Goal: Transaction & Acquisition: Book appointment/travel/reservation

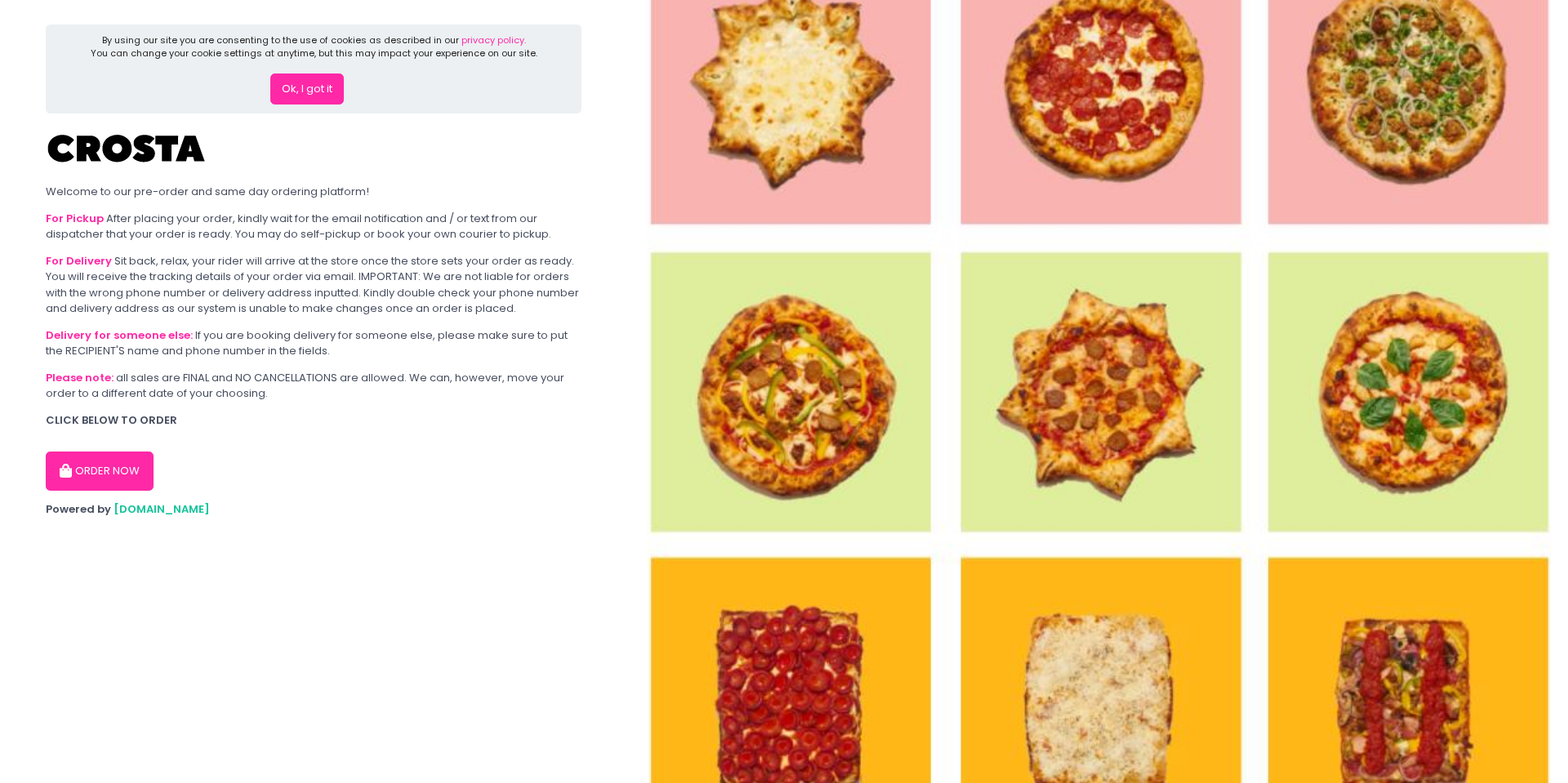
click at [290, 85] on button "Ok, I got it" at bounding box center [307, 89] width 73 height 31
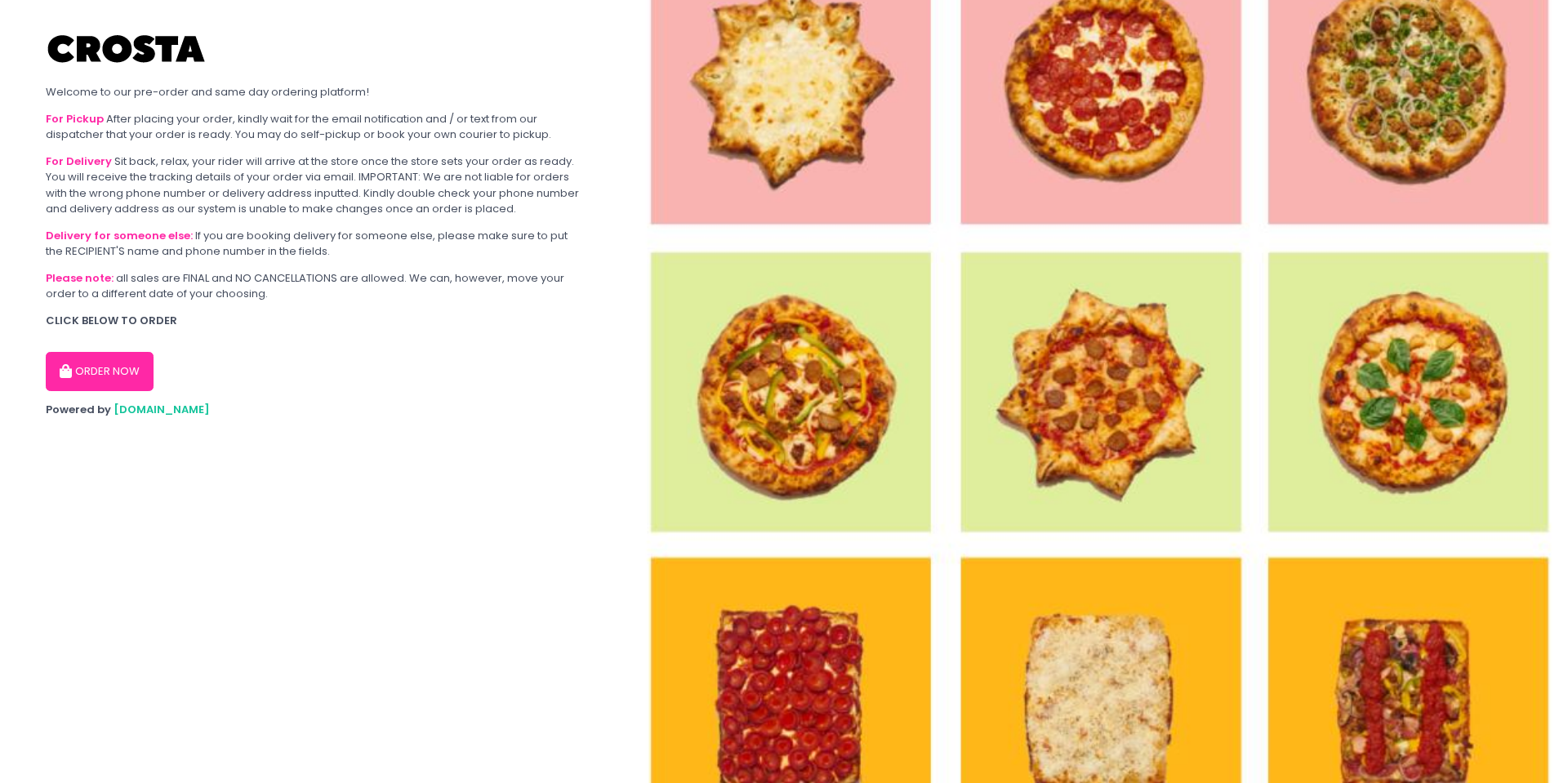
click at [102, 378] on button "ORDER NOW" at bounding box center [99, 371] width 108 height 39
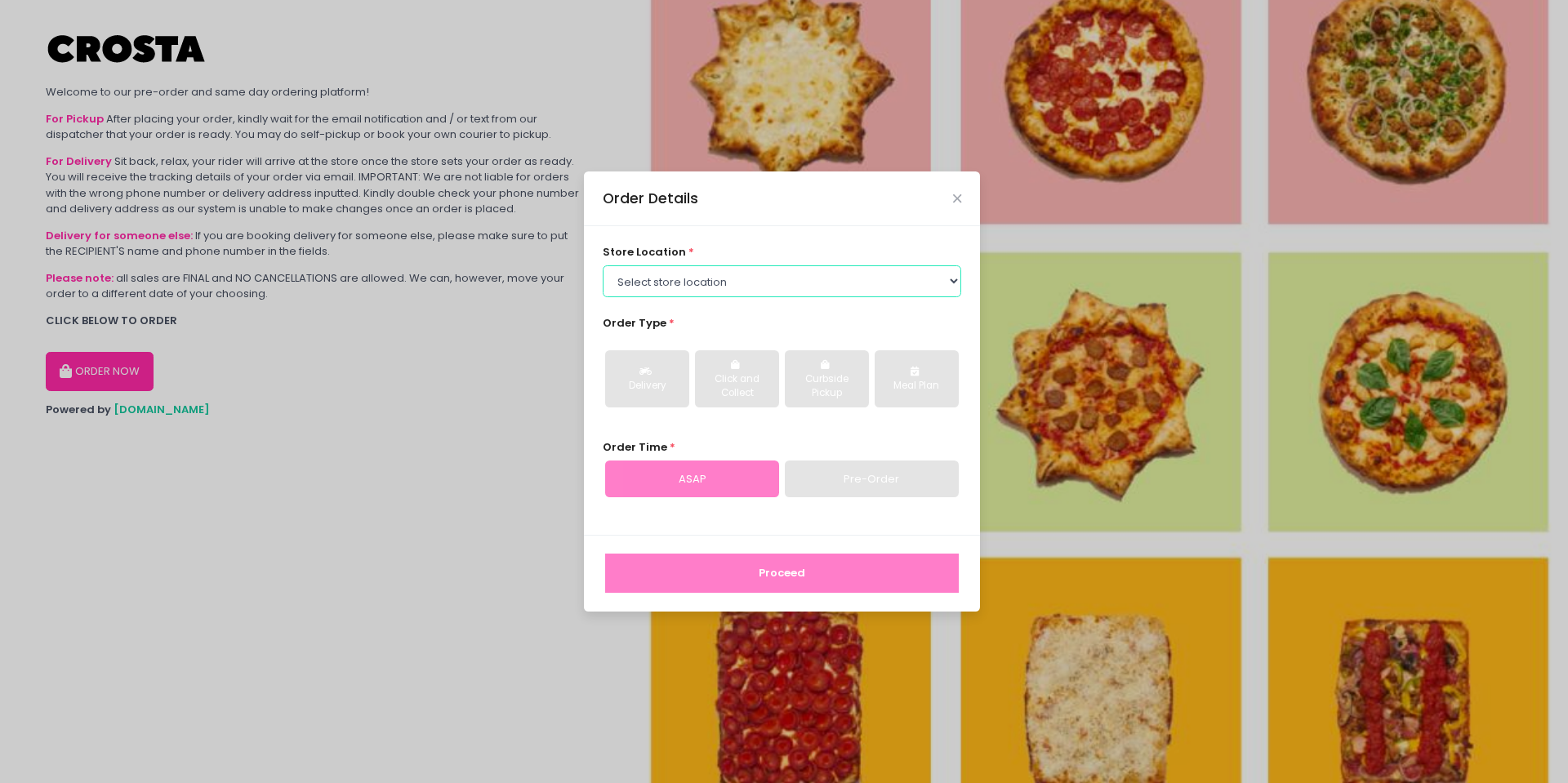
click at [684, 281] on select "Select store location [PERSON_NAME] Pizza - [PERSON_NAME] Pizza - [GEOGRAPHIC_D…" at bounding box center [782, 281] width 359 height 31
select select "65090bae48156caed44a5eb4"
click at [603, 266] on select "Select store location [PERSON_NAME] Pizza - [PERSON_NAME] Pizza - [GEOGRAPHIC_D…" at bounding box center [782, 281] width 359 height 31
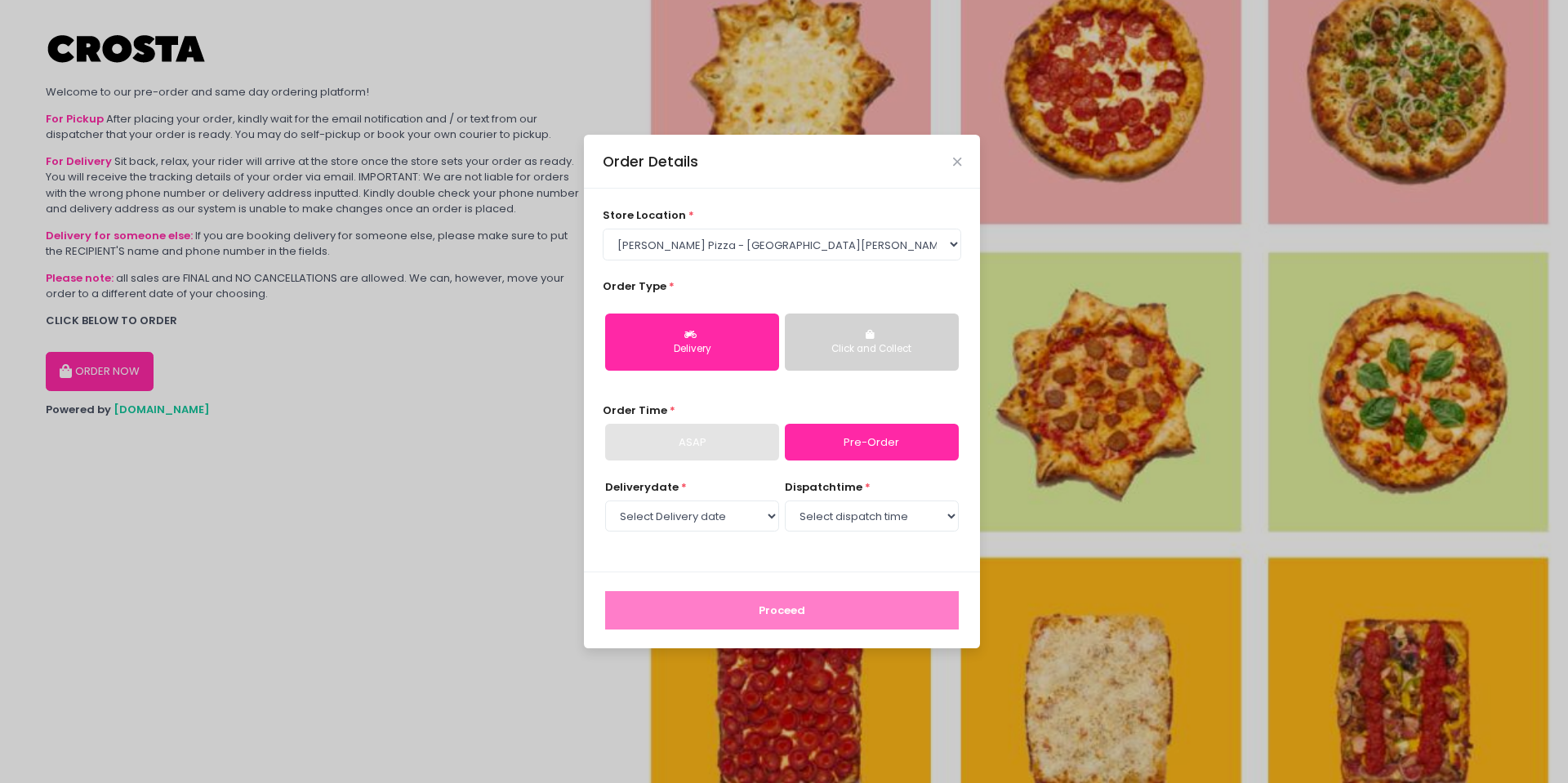
click at [873, 345] on div "Click and Collect" at bounding box center [871, 349] width 151 height 15
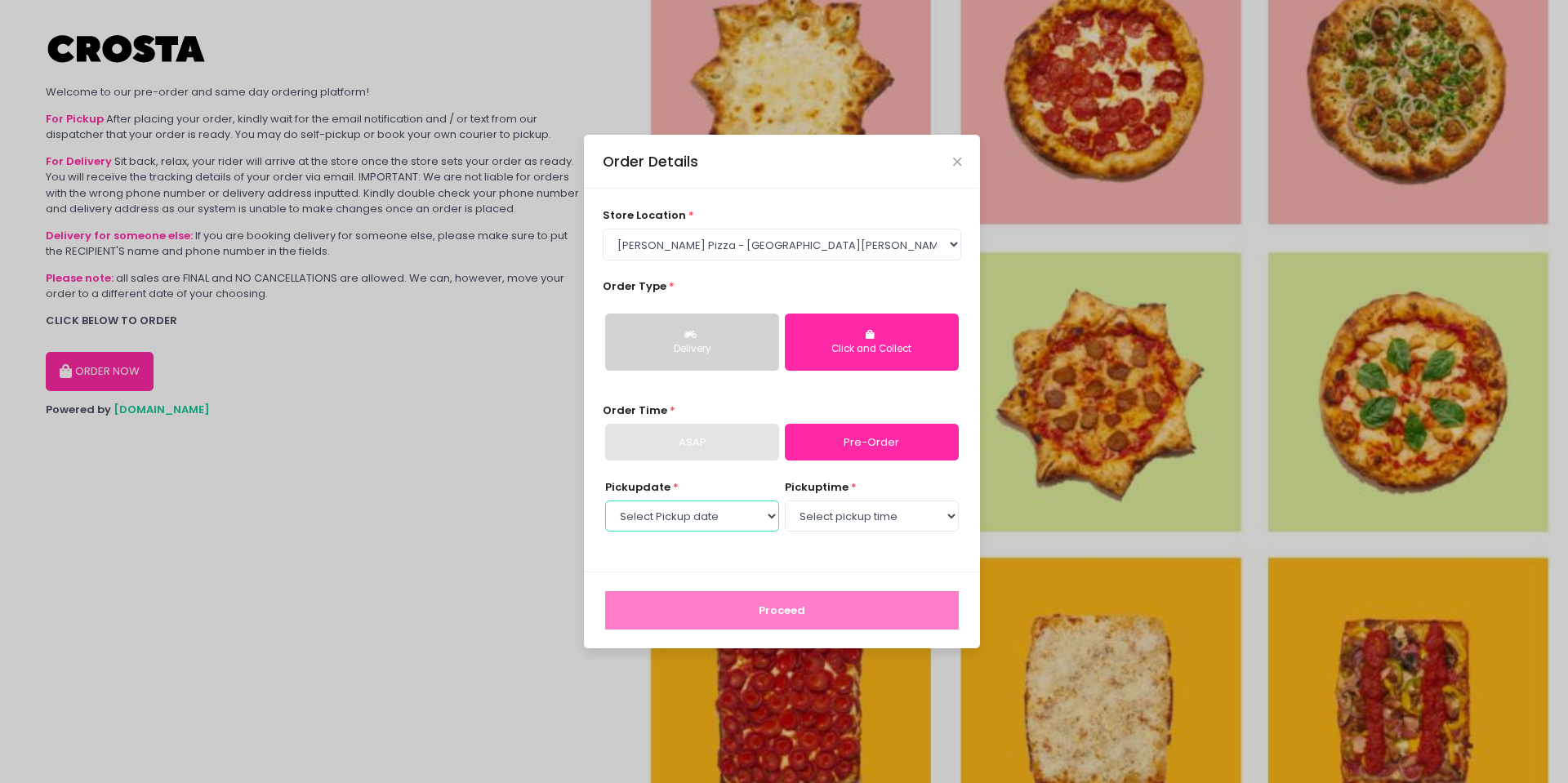
click at [739, 516] on select "Select Pickup date [DATE] [DATE] [DATE] [DATE] [DATE] [DATE]" at bounding box center [691, 516] width 174 height 31
select select "[DATE]"
click at [605, 501] on select "Select Pickup date [DATE] [DATE] [DATE] [DATE] [DATE] [DATE]" at bounding box center [691, 516] width 174 height 31
click at [861, 520] on select "Select pickup time 12:00 PM - 12:30 PM 12:30 PM - 01:00 PM 01:00 PM - 01:30 PM …" at bounding box center [871, 516] width 174 height 31
select select "13:30"
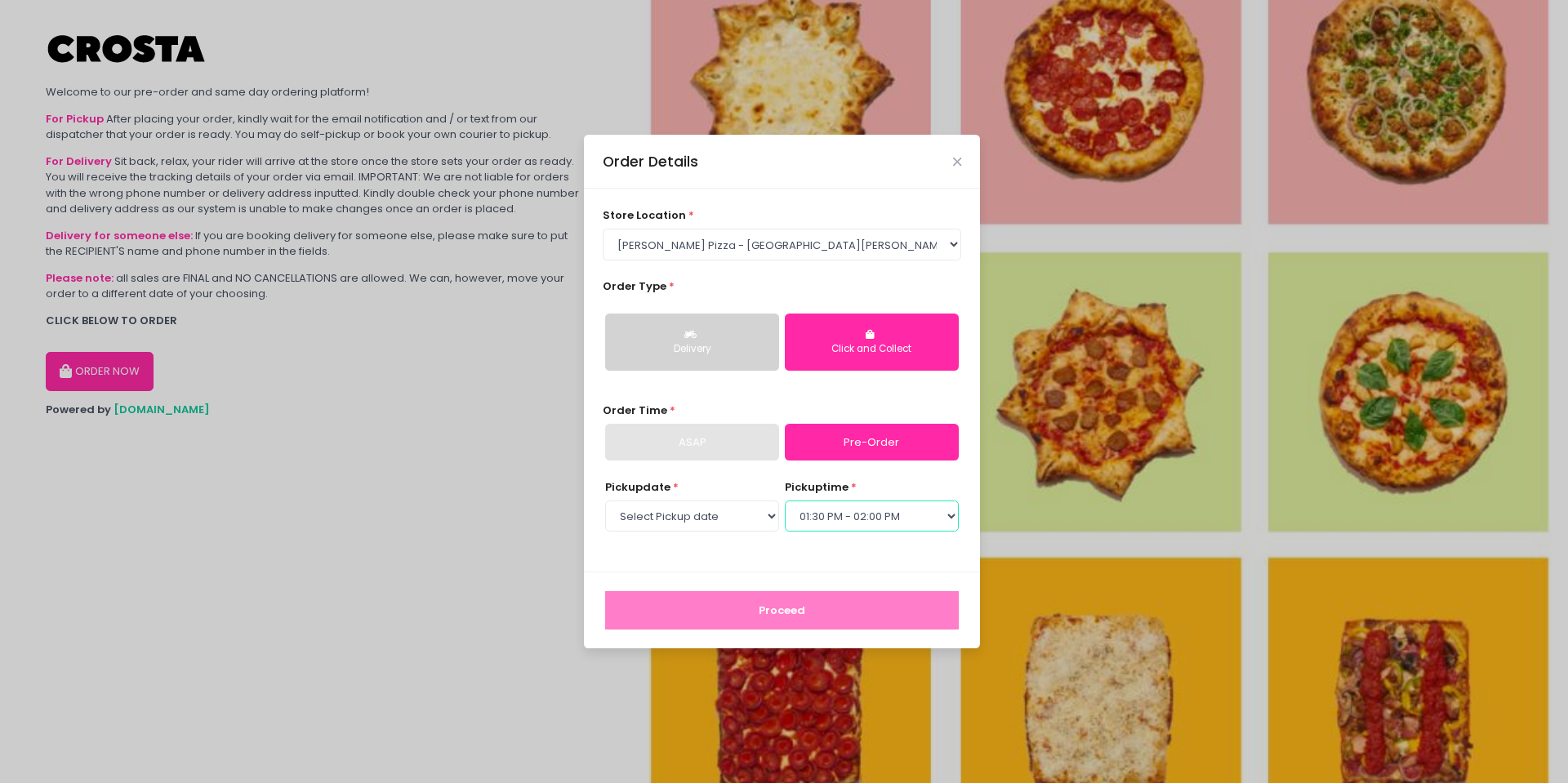
click at [785, 501] on select "Select pickup time 12:00 PM - 12:30 PM 12:30 PM - 01:00 PM 01:00 PM - 01:30 PM …" at bounding box center [871, 516] width 174 height 31
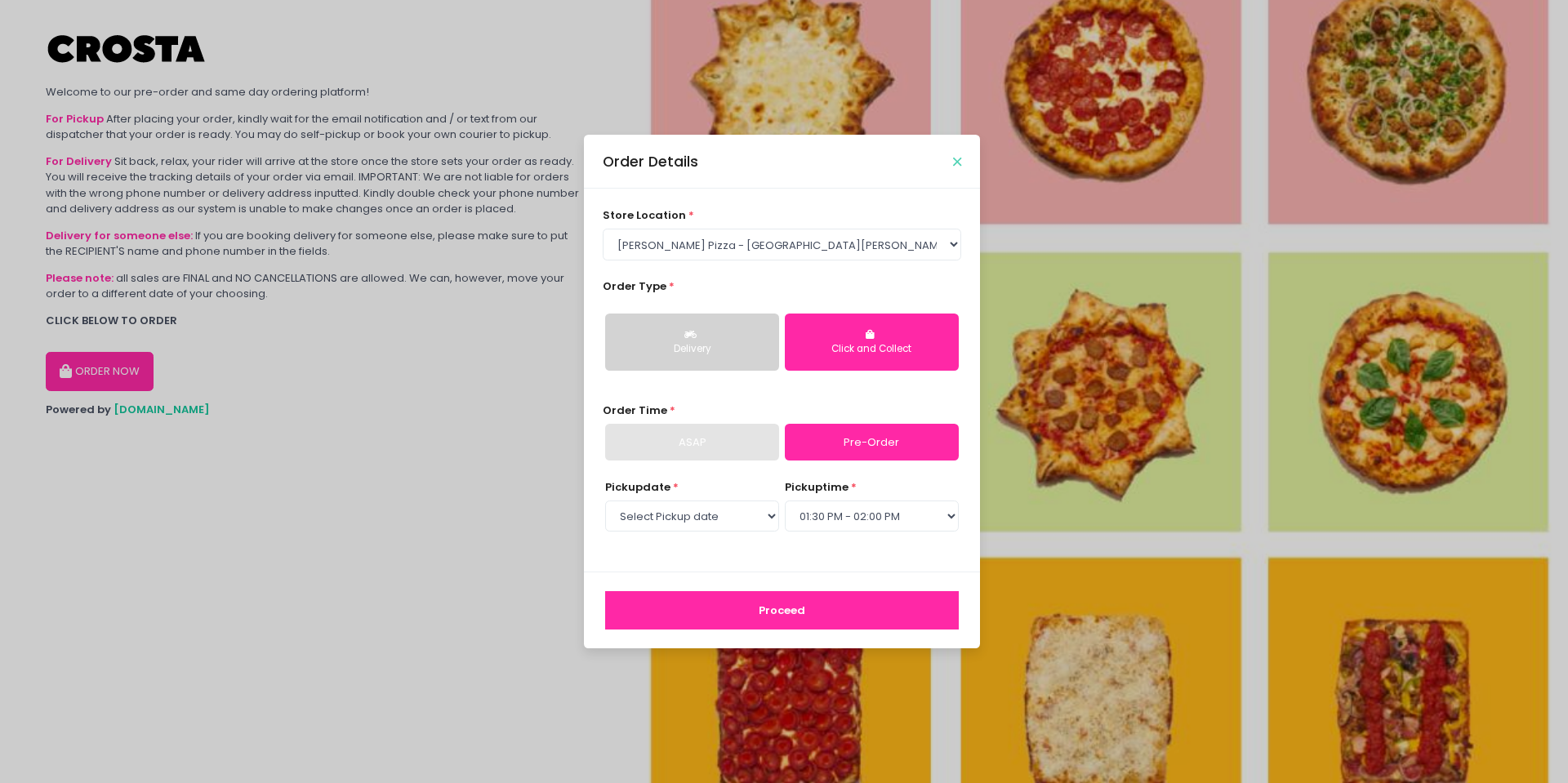
click at [960, 159] on icon "Close" at bounding box center [956, 162] width 8 height 12
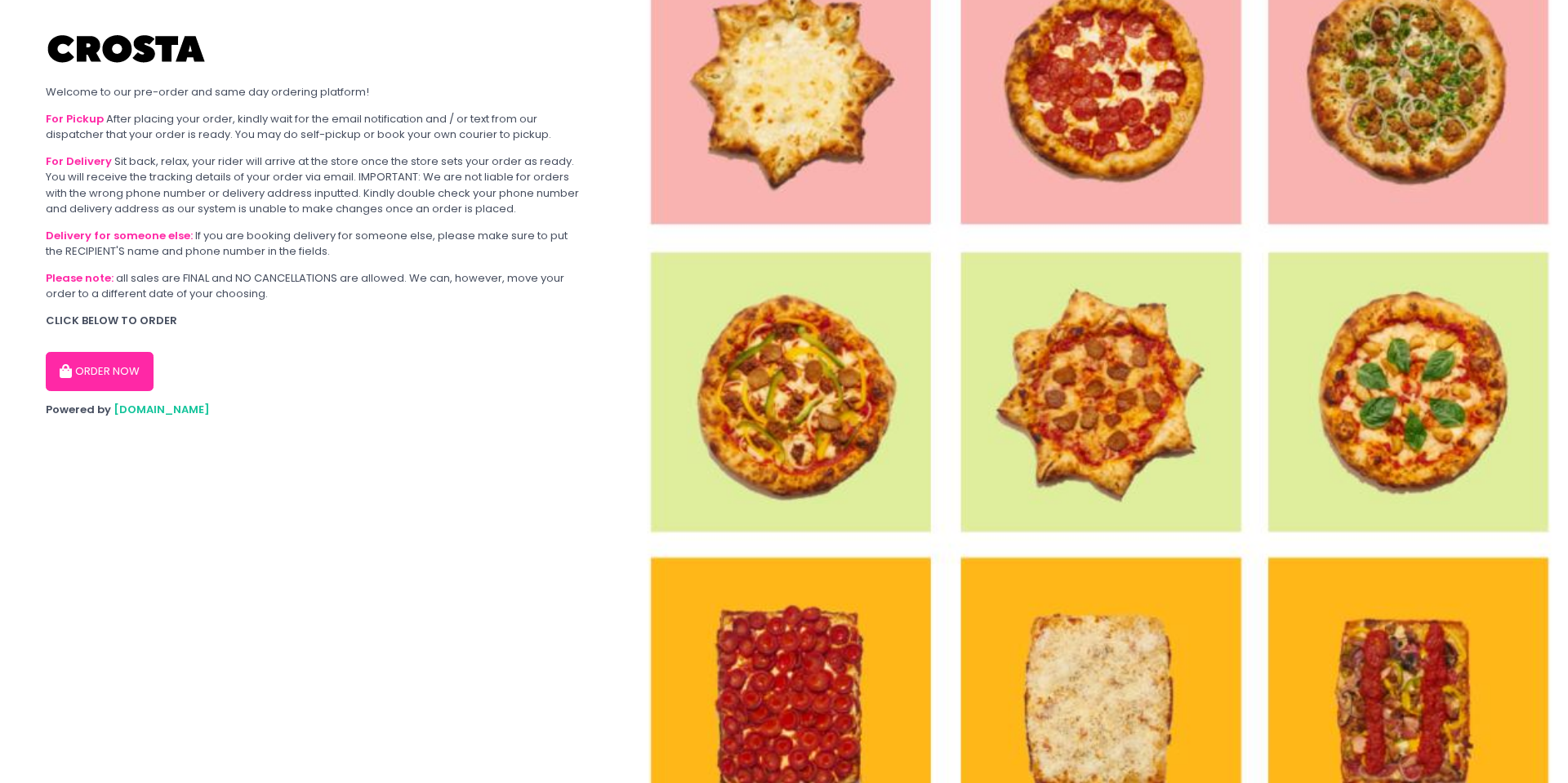
click at [115, 366] on button "ORDER NOW" at bounding box center [99, 371] width 108 height 39
select select "65090bae48156caed44a5eb4"
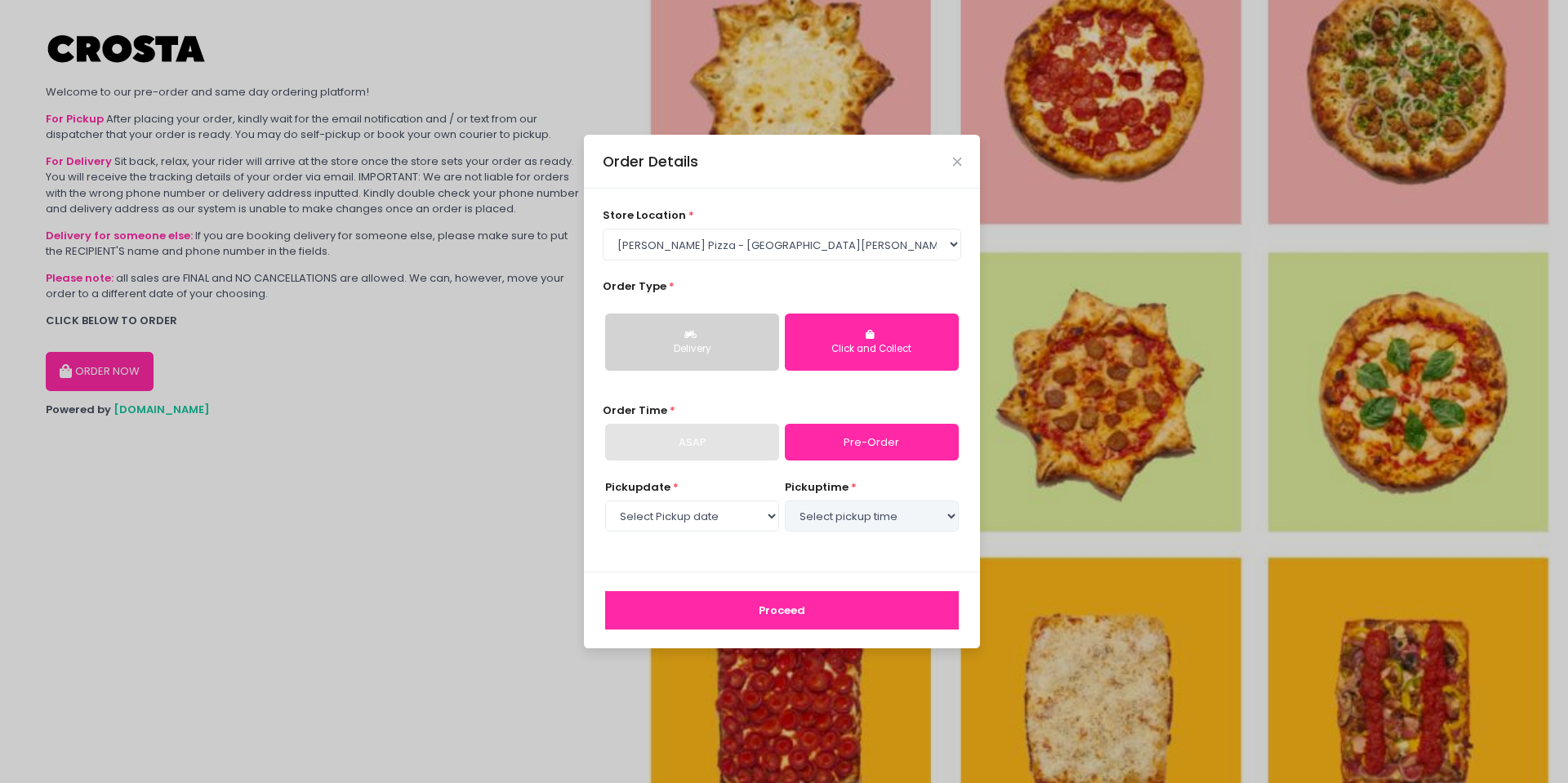
select select "[DATE]"
select select "13:30"
click at [751, 347] on div "Delivery" at bounding box center [691, 349] width 151 height 15
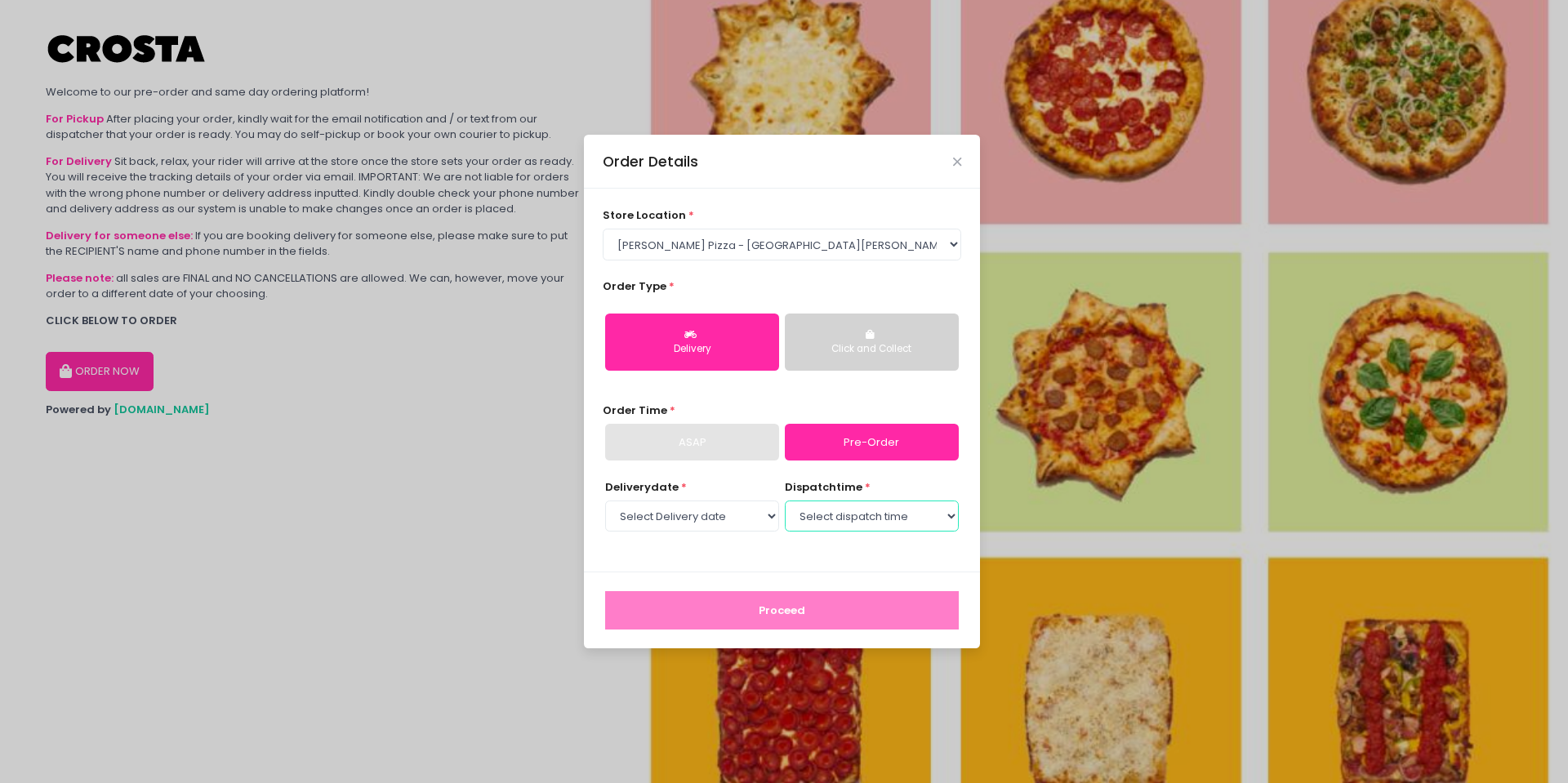
click at [861, 516] on select "Select dispatch time 12:00 PM - 12:30 PM 12:30 PM - 01:00 PM 01:00 PM - 01:30 P…" at bounding box center [871, 516] width 174 height 31
select select "15:00"
click at [785, 501] on select "Select dispatch time 12:00 PM - 12:30 PM 12:30 PM - 01:00 PM 01:00 PM - 01:30 P…" at bounding box center [871, 516] width 174 height 31
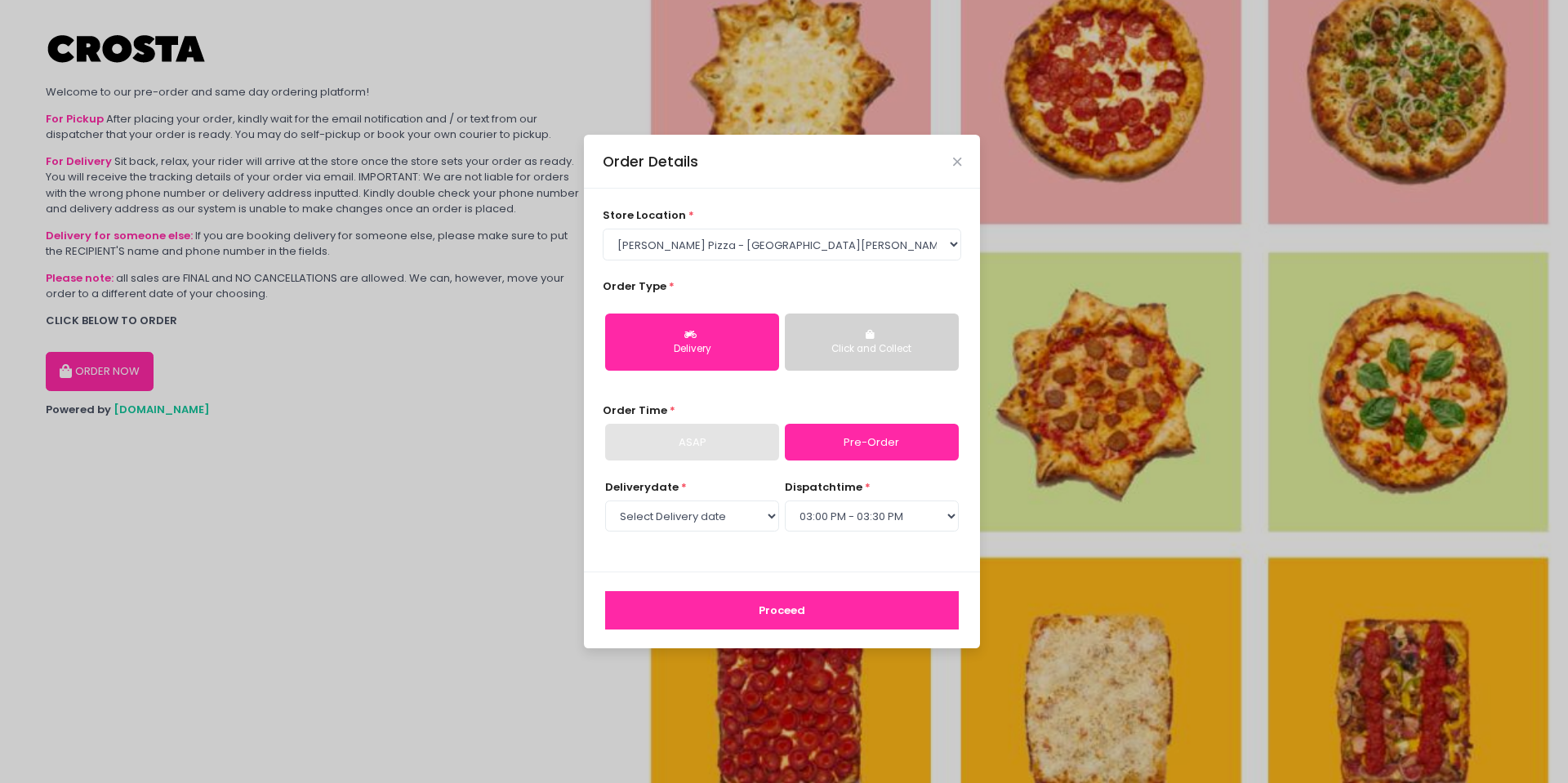
click at [840, 618] on button "Proceed" at bounding box center [781, 610] width 354 height 39
